Goal: Information Seeking & Learning: Learn about a topic

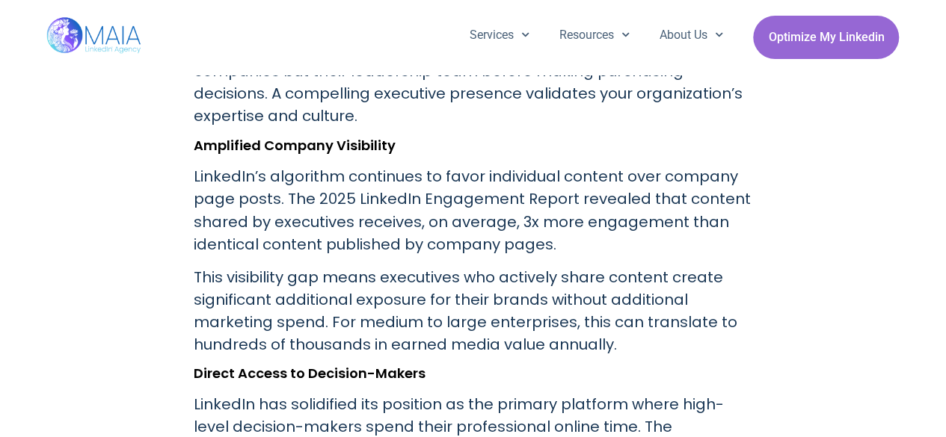
scroll to position [1216, 0]
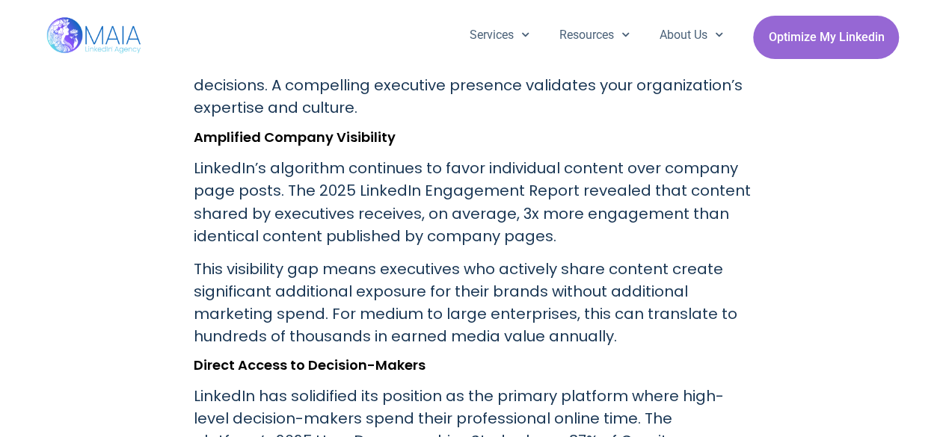
click at [535, 216] on p "LinkedIn’s algorithm continues to favor individual content over company page po…" at bounding box center [473, 202] width 559 height 90
click at [573, 222] on p "LinkedIn’s algorithm continues to favor individual content over company page po…" at bounding box center [473, 202] width 559 height 90
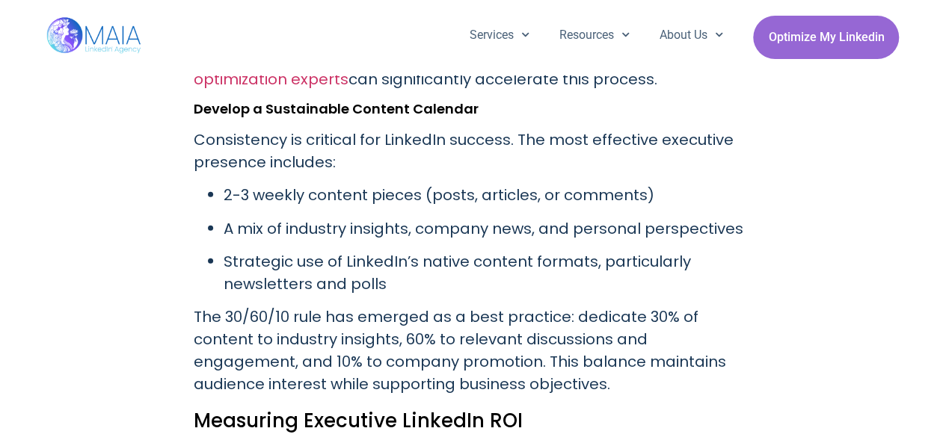
scroll to position [1771, 0]
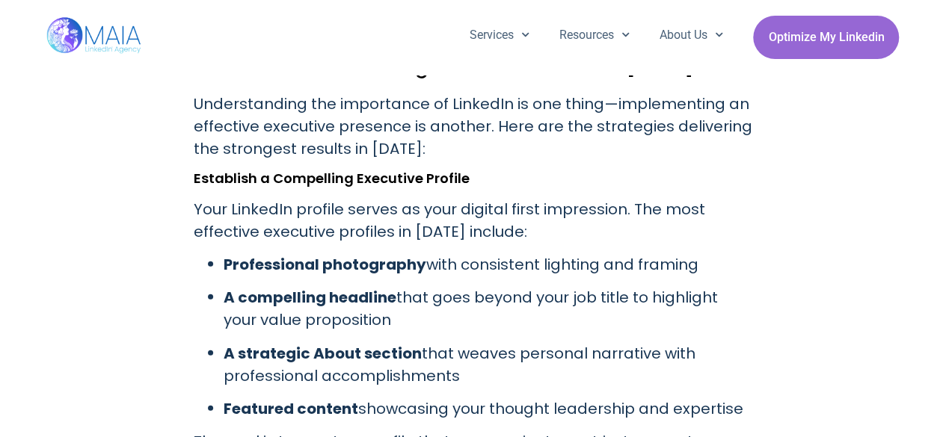
click at [529, 198] on p "Your LinkedIn profile serves as your digital first impression. The most effecti…" at bounding box center [473, 220] width 559 height 45
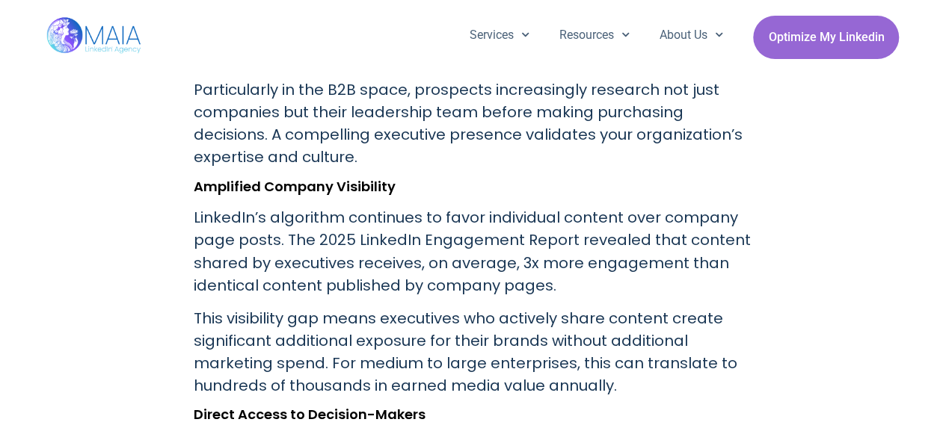
scroll to position [1171, 0]
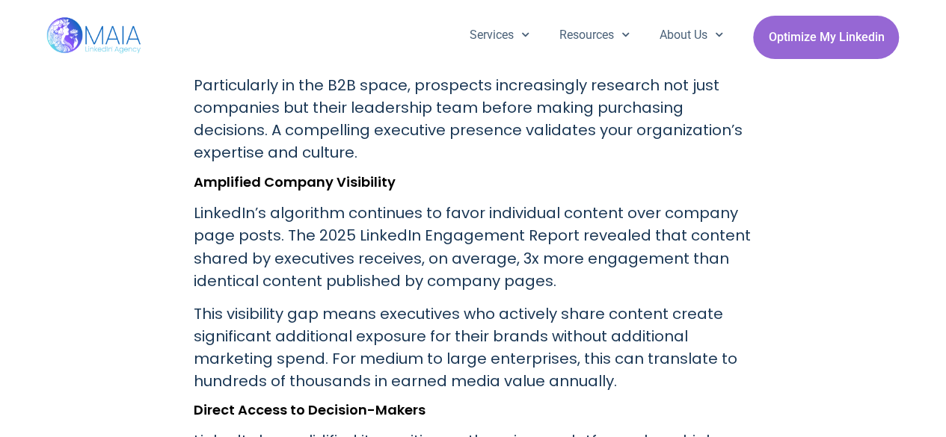
click at [598, 243] on p "LinkedIn’s algorithm continues to favor individual content over company page po…" at bounding box center [473, 247] width 559 height 90
click at [516, 302] on p "This visibility gap means executives who actively share content create signific…" at bounding box center [473, 347] width 559 height 90
click at [658, 304] on p "This visibility gap means executives who actively share content create signific…" at bounding box center [473, 347] width 559 height 90
click at [283, 323] on p "This visibility gap means executives who actively share content create signific…" at bounding box center [473, 347] width 559 height 90
click at [534, 315] on p "This visibility gap means executives who actively share content create signific…" at bounding box center [473, 347] width 559 height 90
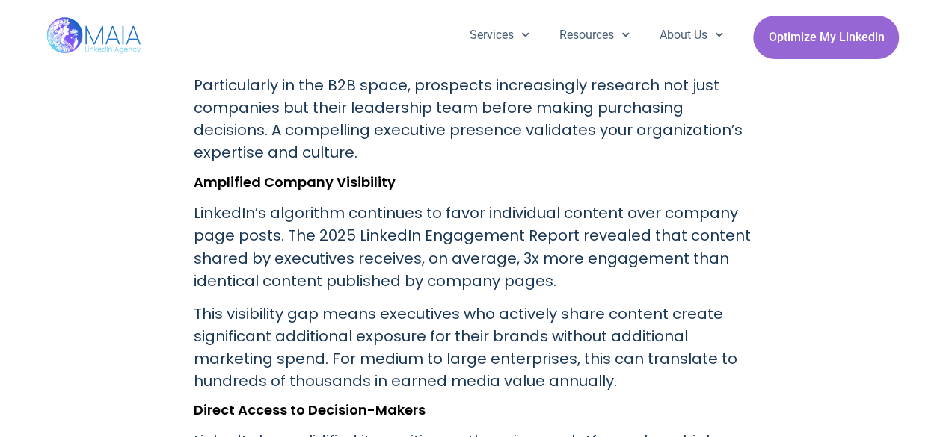
click at [339, 325] on p "This visibility gap means executives who actively share content create signific…" at bounding box center [473, 347] width 559 height 90
click at [619, 302] on p "This visibility gap means executives who actively share content create signific…" at bounding box center [473, 347] width 559 height 90
click at [664, 307] on p "This visibility gap means executives who actively share content create signific…" at bounding box center [473, 347] width 559 height 90
